Goal: Use online tool/utility

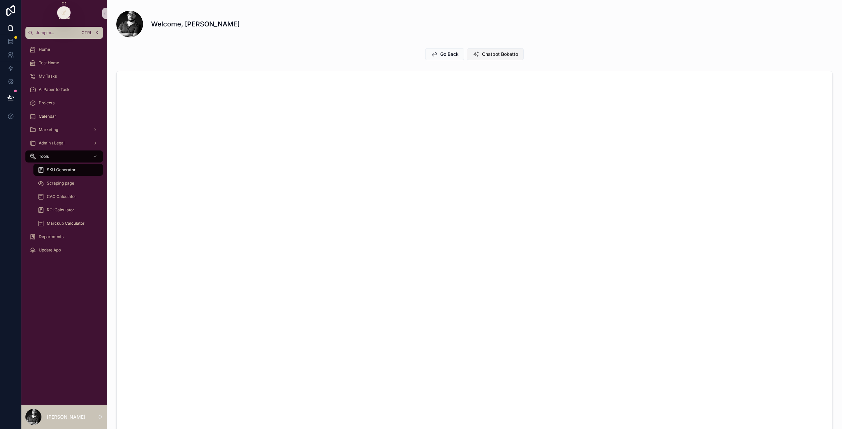
click at [486, 60] on button "Chatbot Boketto" at bounding box center [495, 54] width 57 height 12
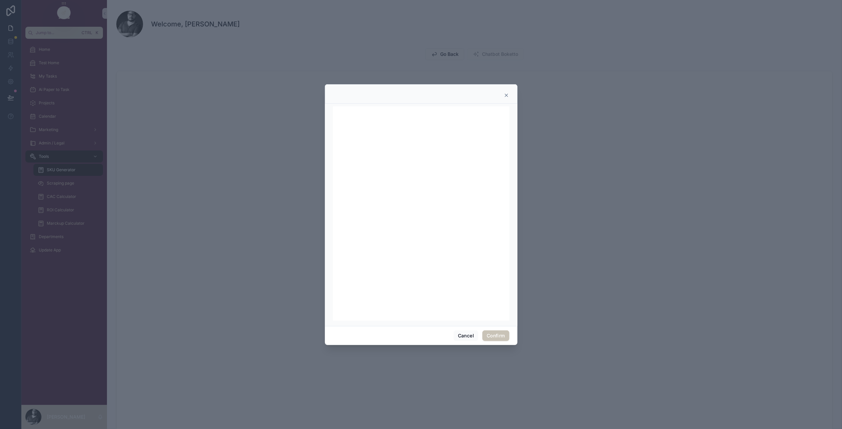
drag, startPoint x: 505, startPoint y: 100, endPoint x: 507, endPoint y: 95, distance: 5.7
click at [505, 100] on div at bounding box center [421, 93] width 193 height 19
click at [507, 95] on icon at bounding box center [506, 95] width 5 height 5
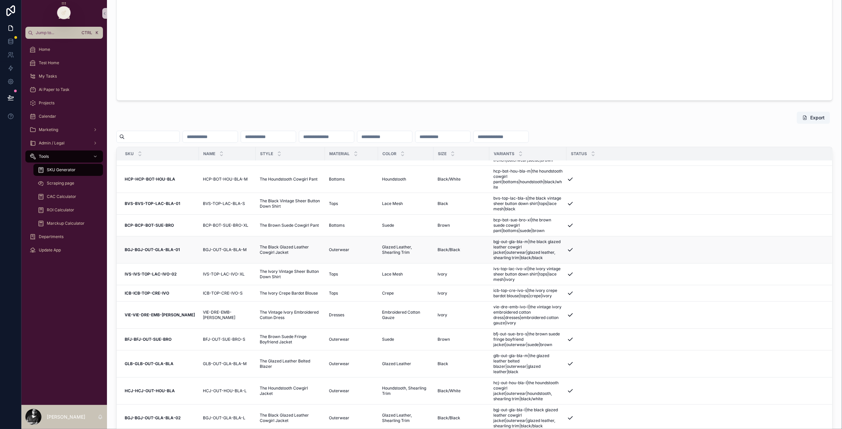
scroll to position [435, 0]
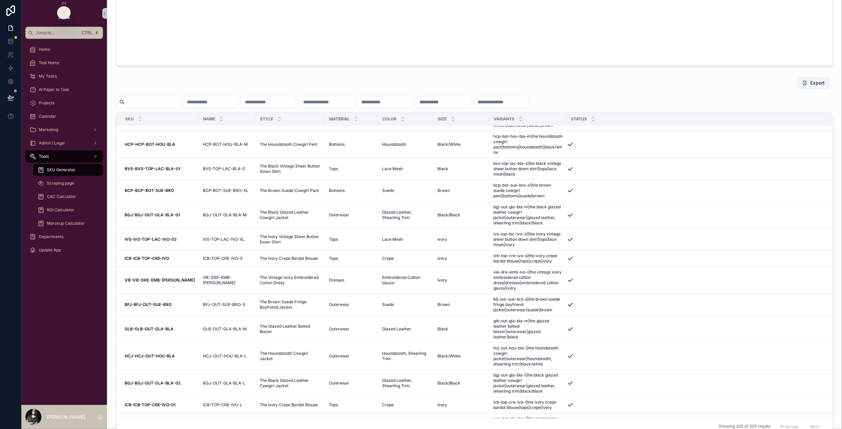
click at [157, 104] on input "scrollable content" at bounding box center [152, 101] width 55 height 9
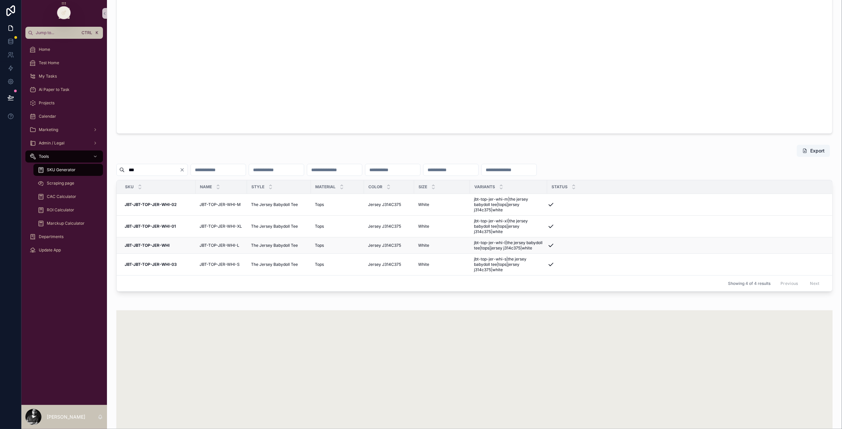
scroll to position [435, 0]
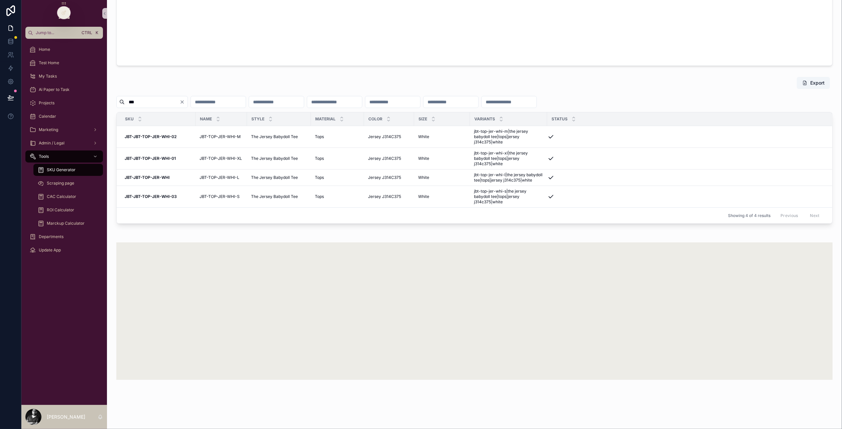
click at [57, 172] on span "SKU Generator" at bounding box center [61, 169] width 29 height 5
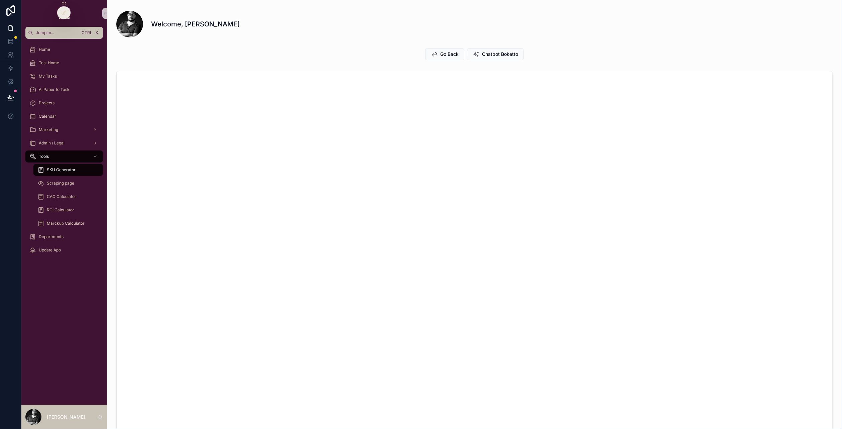
drag, startPoint x: 107, startPoint y: 337, endPoint x: 113, endPoint y: 343, distance: 8.3
click at [107, 337] on div "Home Test Home My Tasks Ai Paper to Task Projects Calendar Marketing Admin / Le…" at bounding box center [64, 222] width 86 height 366
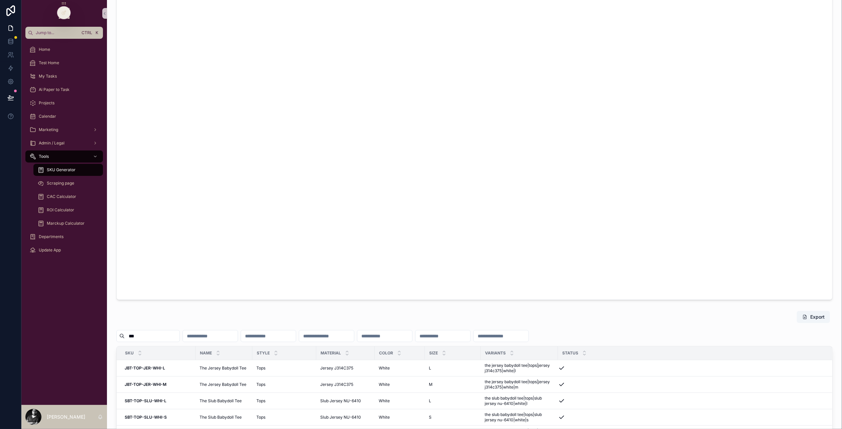
scroll to position [368, 0]
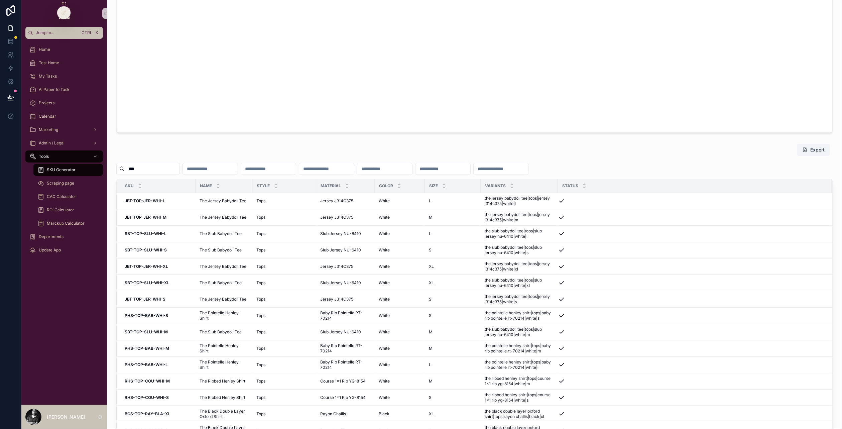
click at [157, 170] on input "***" at bounding box center [152, 168] width 55 height 9
type input "*"
click at [161, 170] on input "scrollable content" at bounding box center [152, 168] width 55 height 9
type input "***"
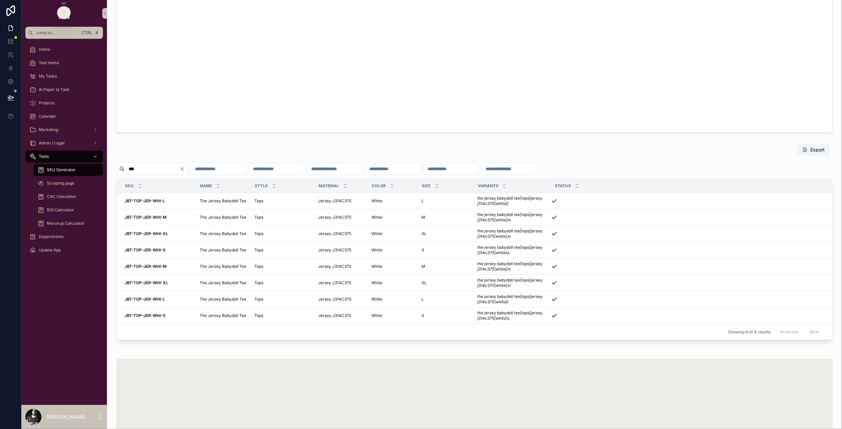
click at [49, 158] on div "Tools" at bounding box center [64, 156] width 70 height 11
